Goal: Information Seeking & Learning: Learn about a topic

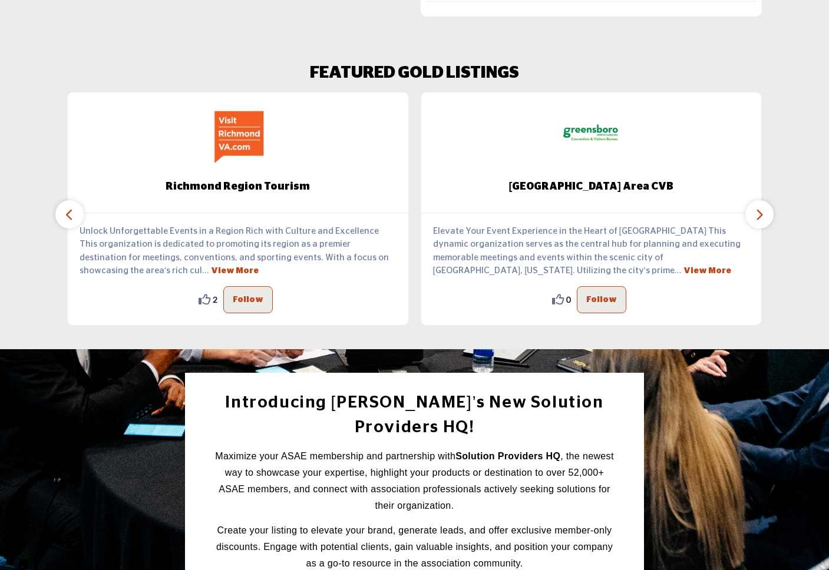
scroll to position [1186, 0]
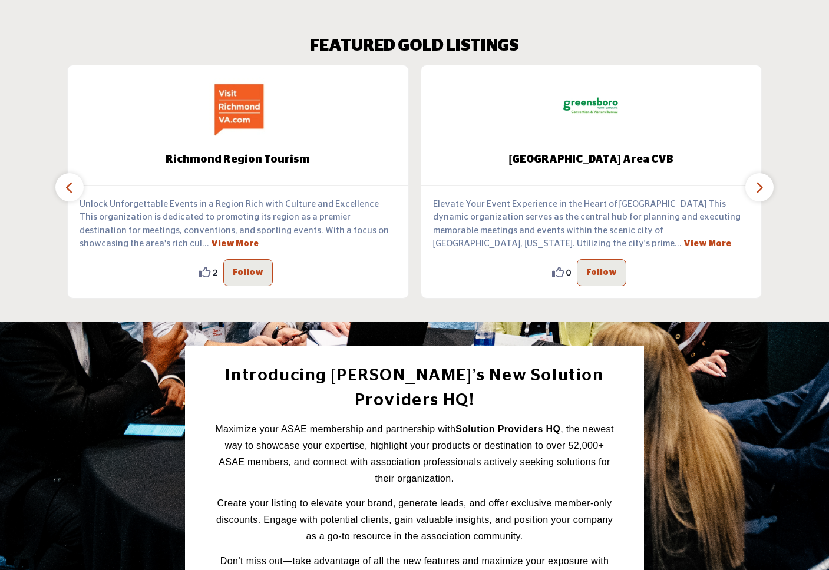
click at [758, 186] on icon "button" at bounding box center [759, 187] width 9 height 15
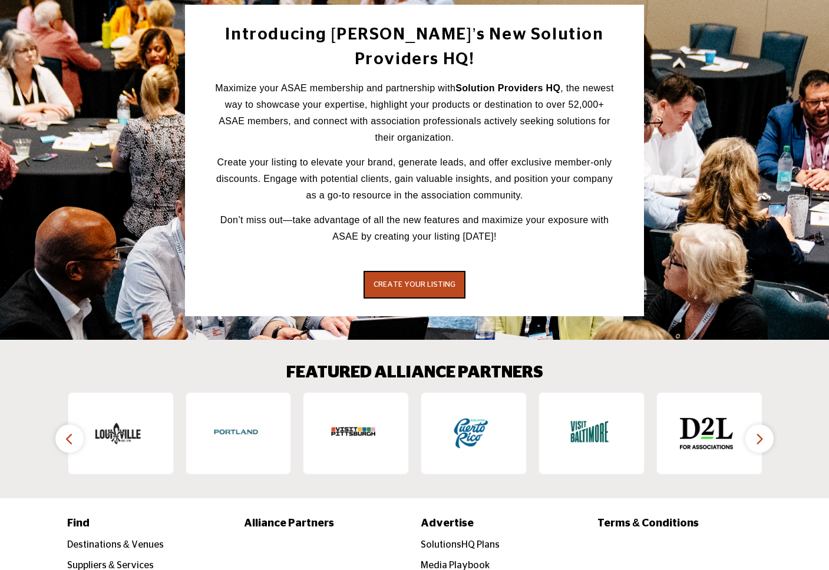
scroll to position [1620, 0]
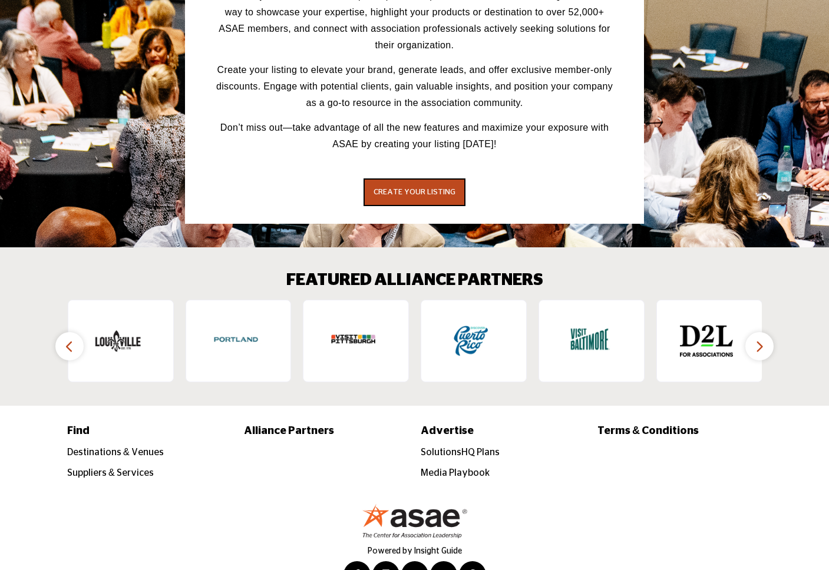
click at [758, 339] on icon "button" at bounding box center [759, 346] width 9 height 15
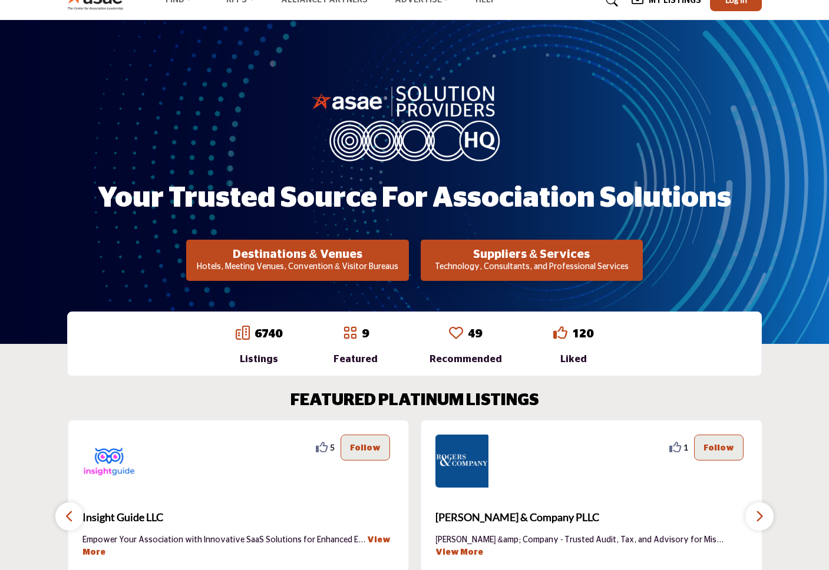
scroll to position [6, 0]
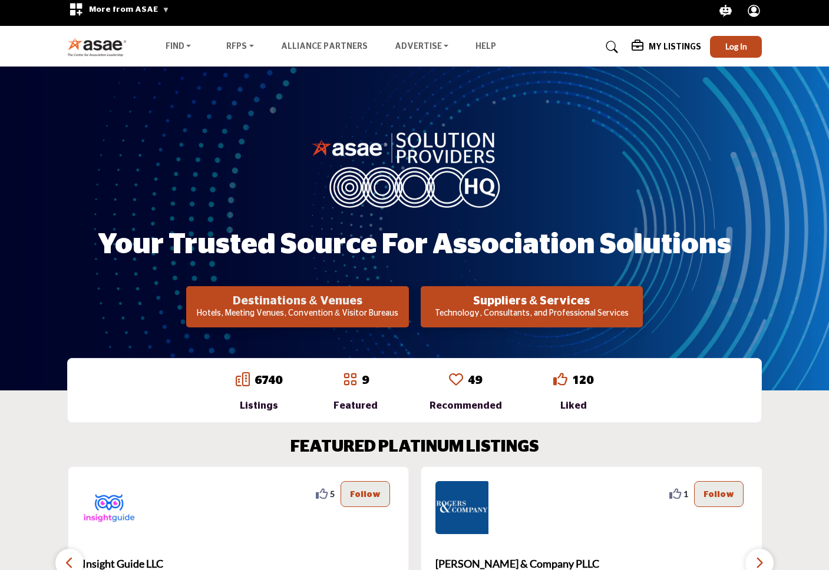
click at [318, 302] on h2 "Destinations & Venues" at bounding box center [297, 301] width 215 height 14
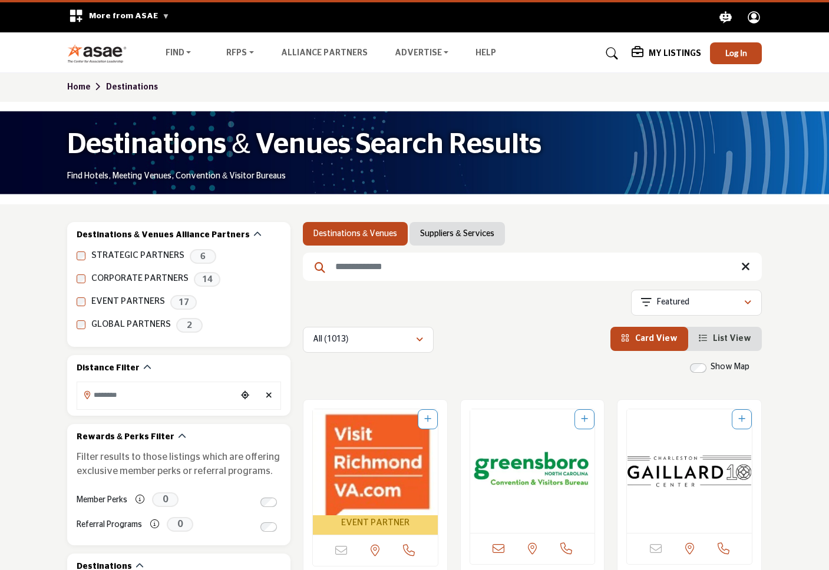
click at [383, 259] on input "Search Keyword" at bounding box center [532, 267] width 459 height 28
click at [388, 264] on input "Search Keyword" at bounding box center [532, 267] width 459 height 28
type input "*******"
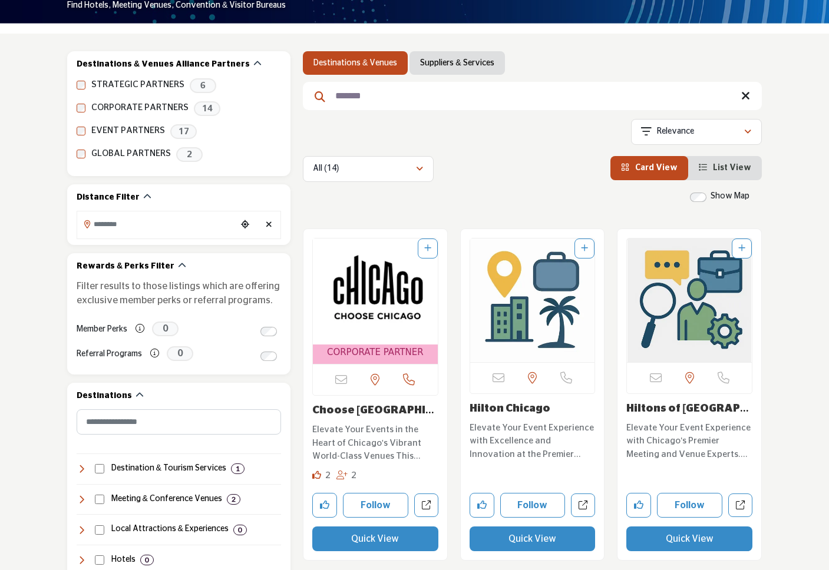
scroll to position [231, 0]
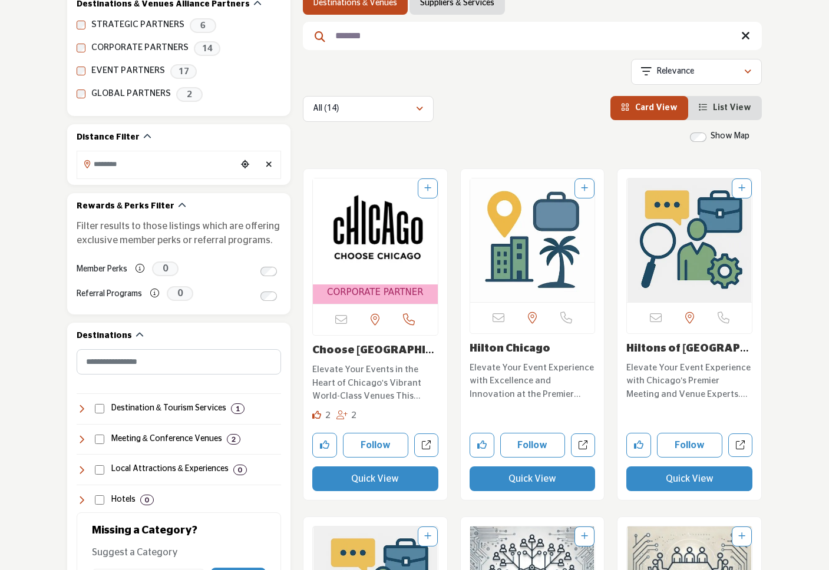
click at [403, 385] on p "Elevate Your Events in the Heart of Chicago's Vibrant World-Class Venues This o…" at bounding box center [375, 384] width 126 height 40
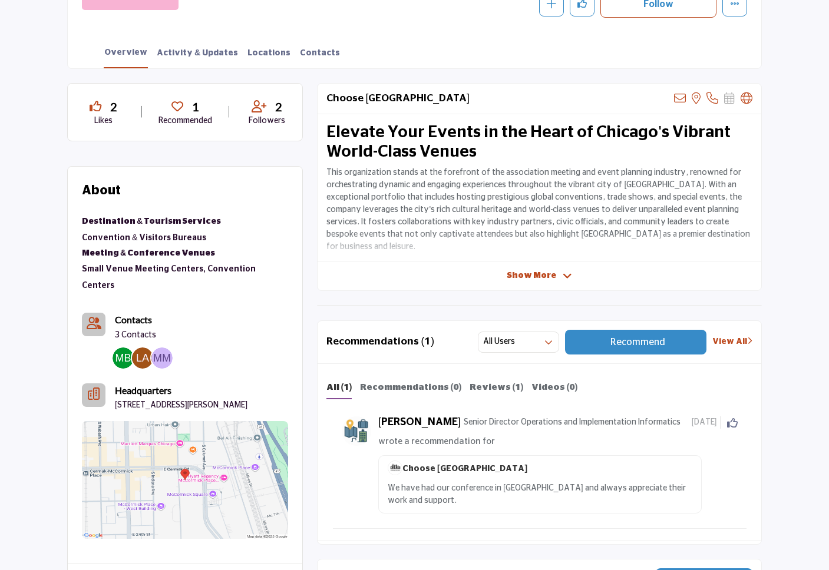
scroll to position [237, 0]
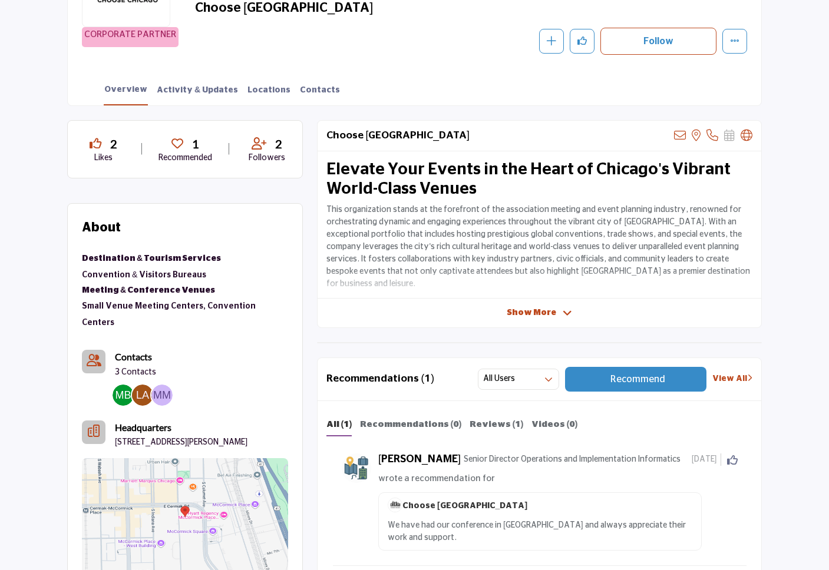
drag, startPoint x: 537, startPoint y: 312, endPoint x: 536, endPoint y: 330, distance: 18.4
click at [537, 312] on span "Show More" at bounding box center [532, 313] width 50 height 12
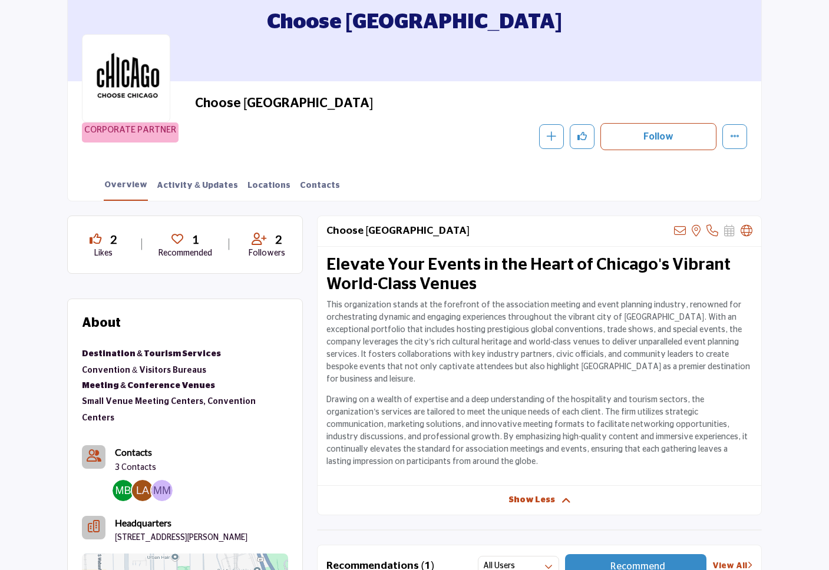
scroll to position [0, 0]
